Goal: Information Seeking & Learning: Check status

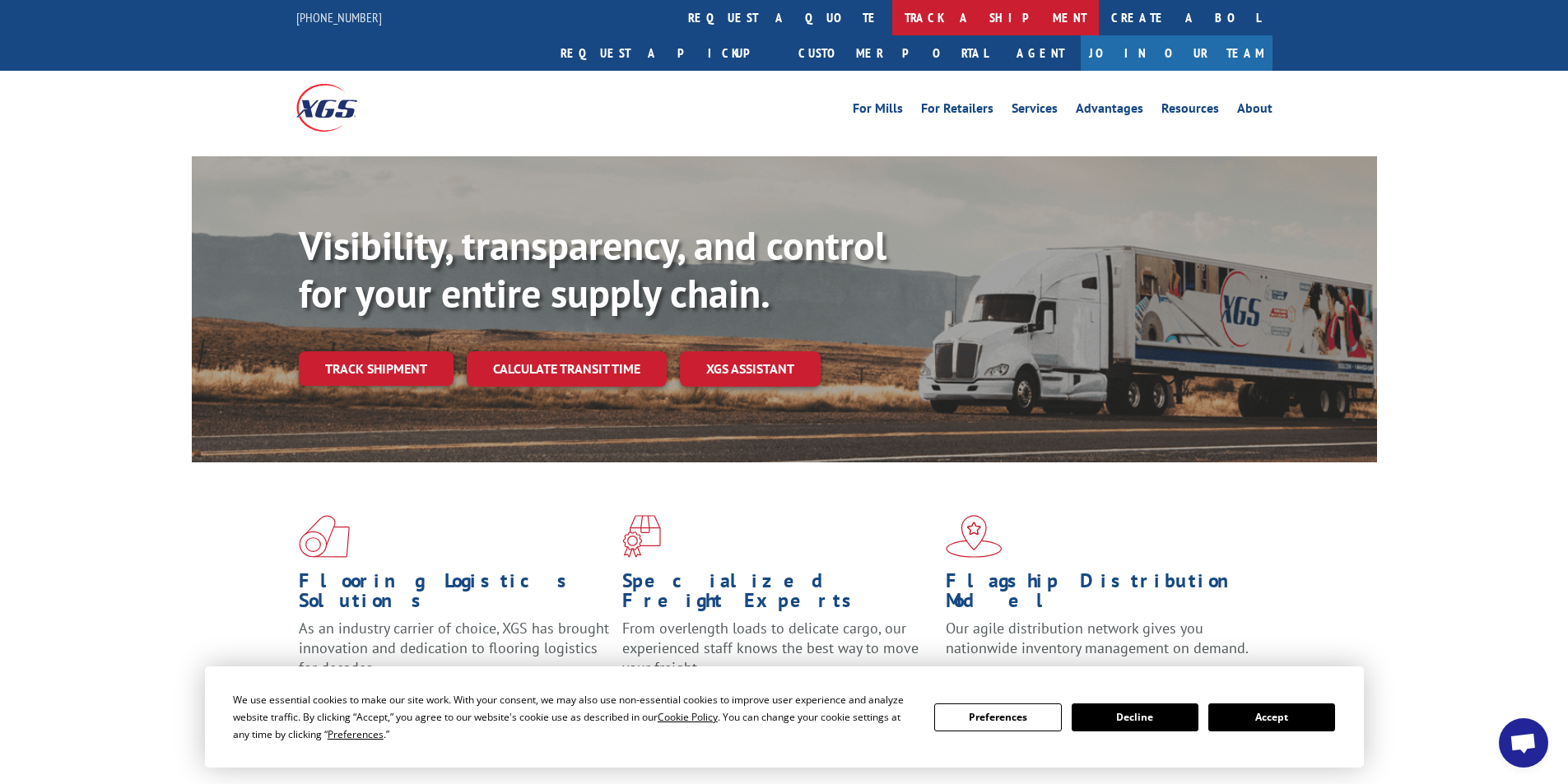
click at [892, 16] on link "track a shipment" at bounding box center [995, 17] width 207 height 35
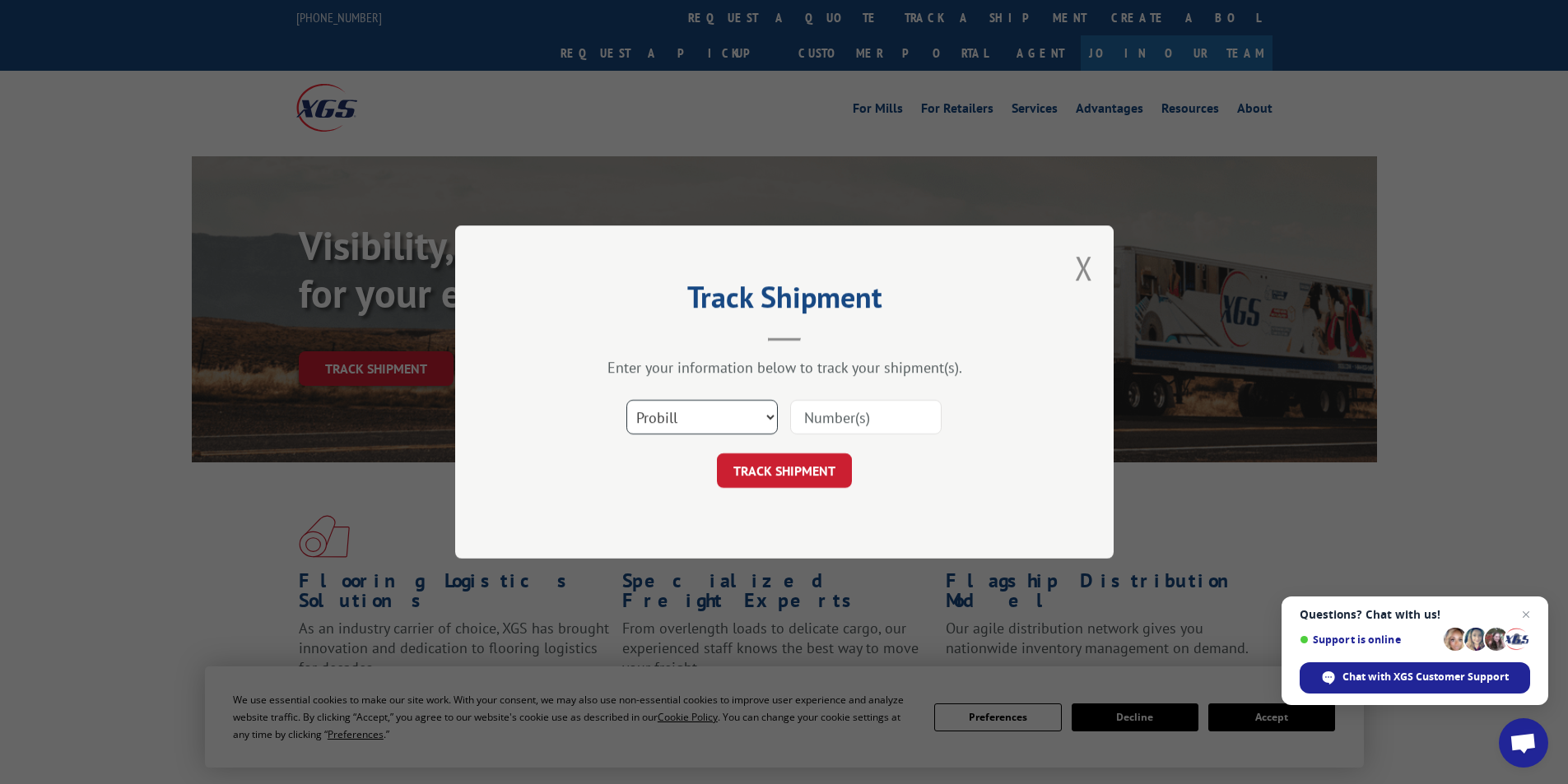
click at [765, 415] on select "Select category... Probill BOL PO" at bounding box center [703, 416] width 152 height 35
select select "po"
click at [627, 399] on select "Select category... Probill BOL PO" at bounding box center [703, 416] width 152 height 35
click at [837, 413] on input at bounding box center [866, 416] width 152 height 35
type input "09521924"
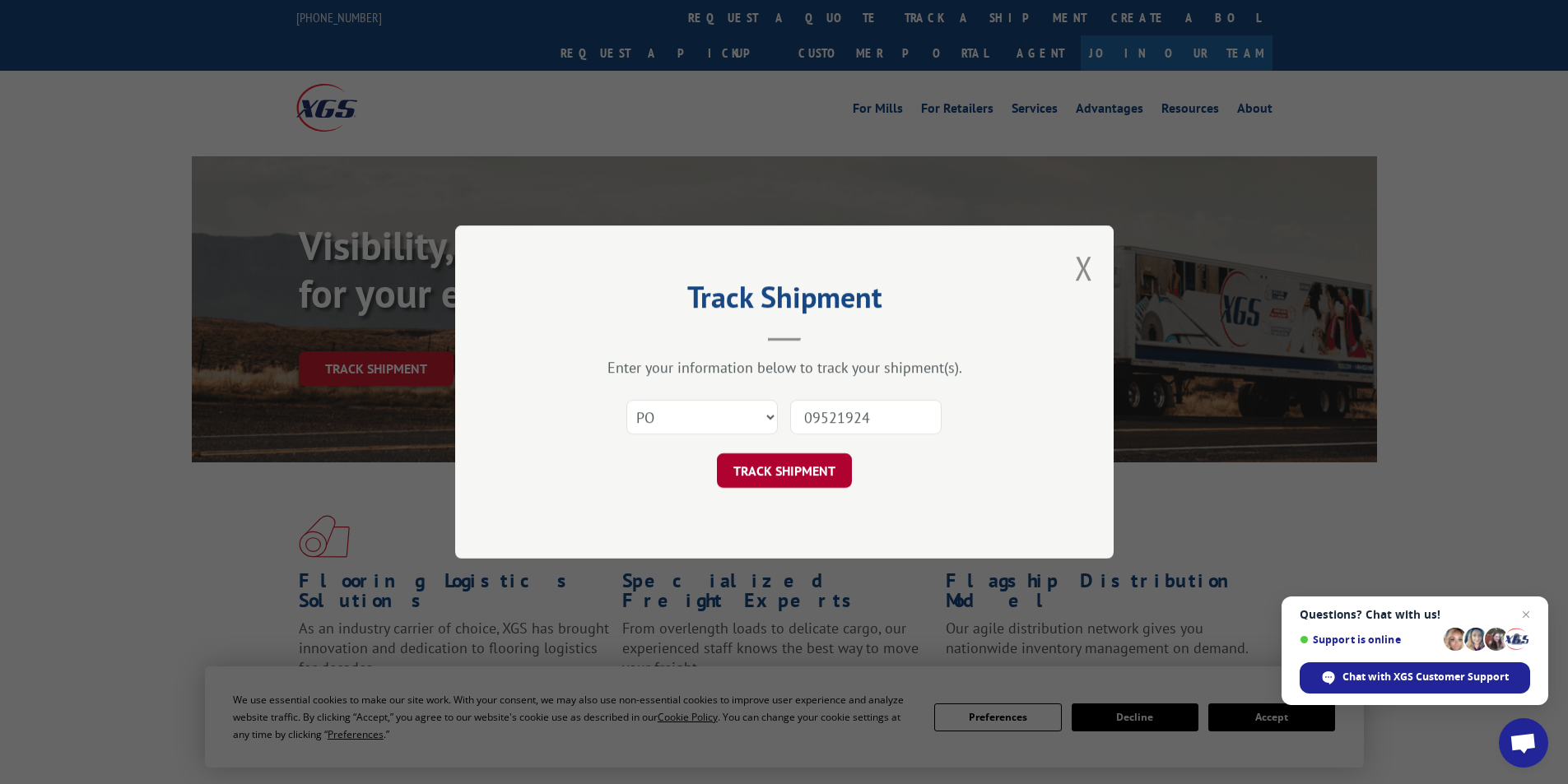
click at [770, 469] on button "TRACK SHIPMENT" at bounding box center [784, 470] width 135 height 35
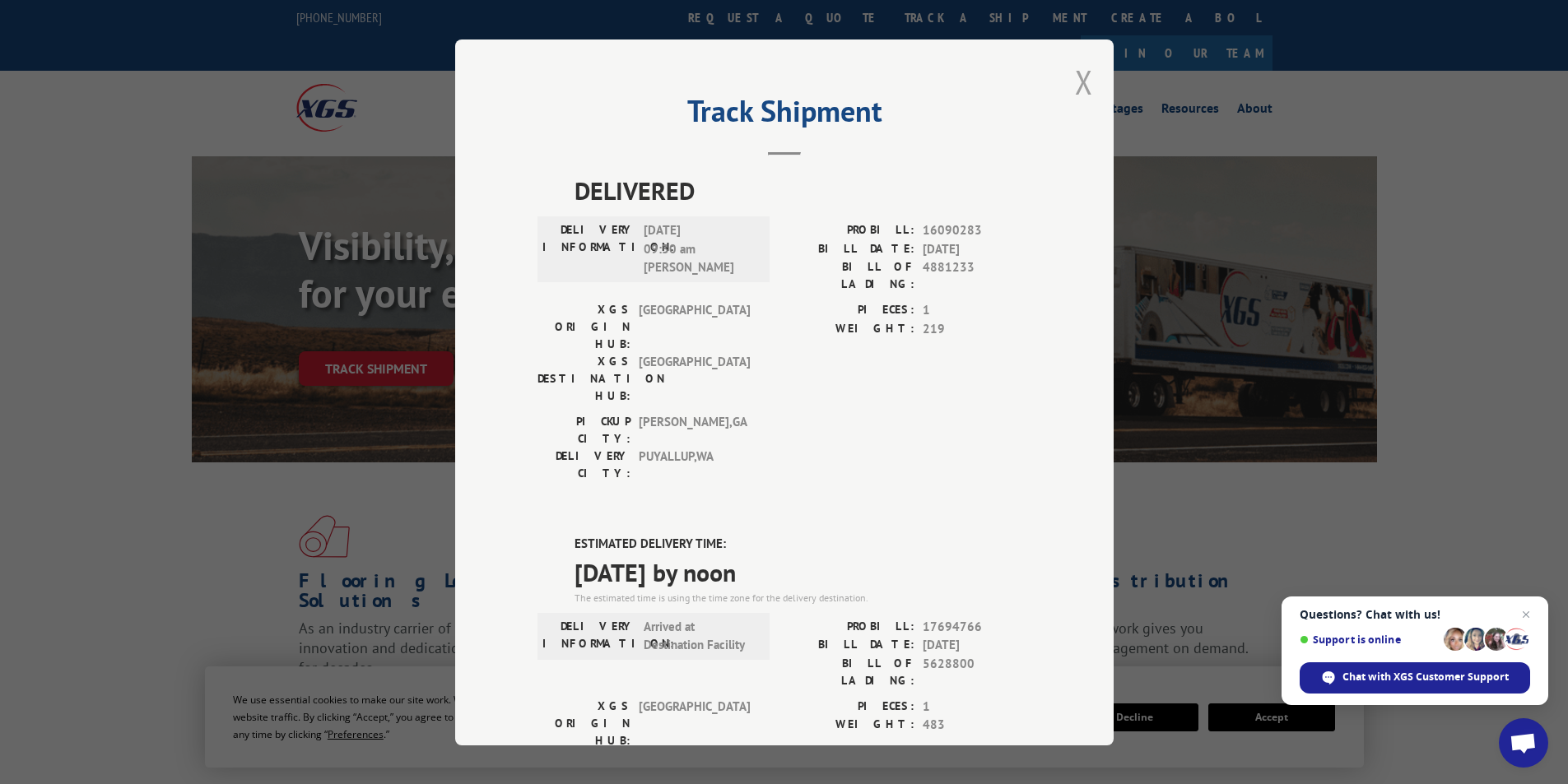
click at [1075, 81] on button "Close modal" at bounding box center [1084, 82] width 18 height 44
